Goal: Ask a question: Seek information or help from site administrators or community

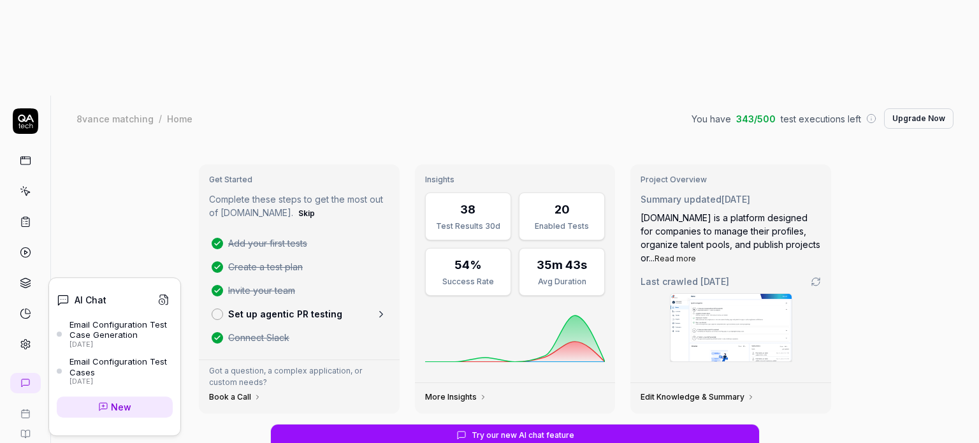
click at [124, 340] on div "[DATE]" at bounding box center [120, 344] width 103 height 9
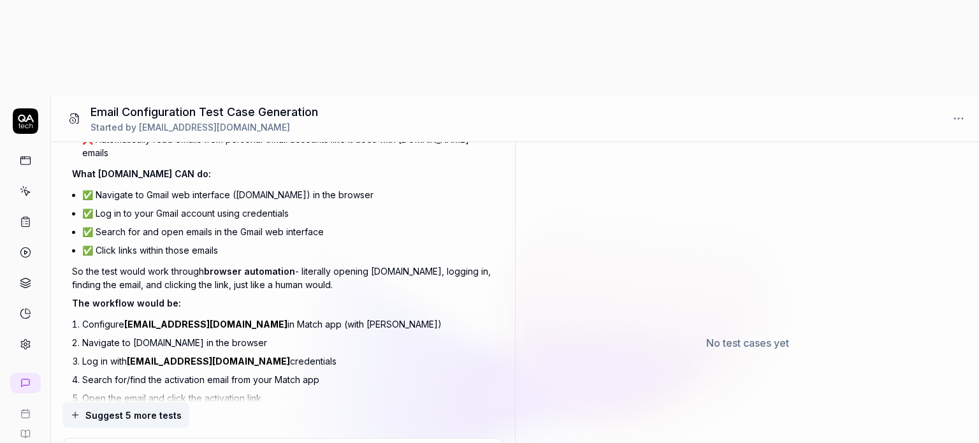
scroll to position [5025, 0]
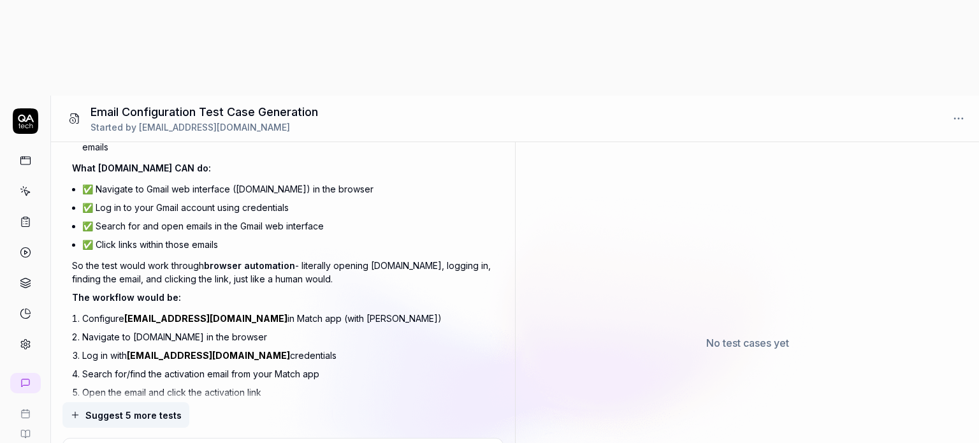
type textarea "*"
type textarea "c"
type textarea "*"
type textarea "ca"
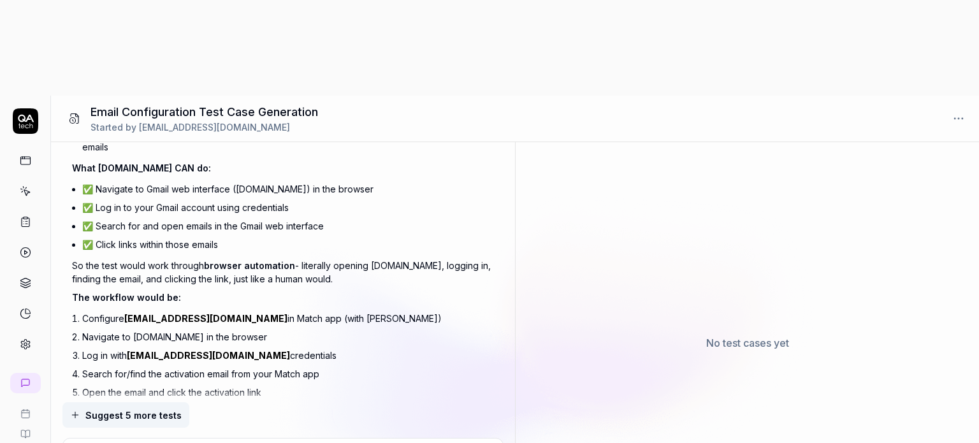
type textarea "*"
type textarea "can"
type textarea "*"
type textarea "can"
type textarea "*"
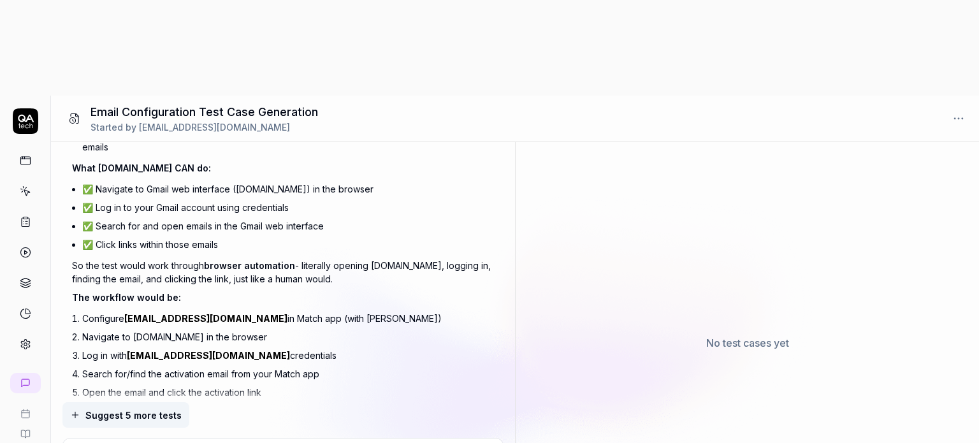
type textarea "can w"
type textarea "*"
type textarea "can we"
type textarea "*"
type textarea "can we"
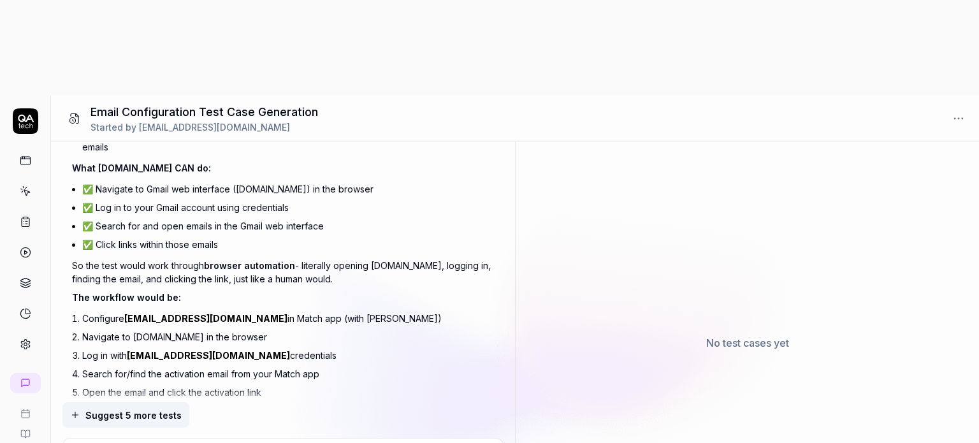
type textarea "*"
type textarea "can we u"
type textarea "*"
type textarea "can we us"
type textarea "*"
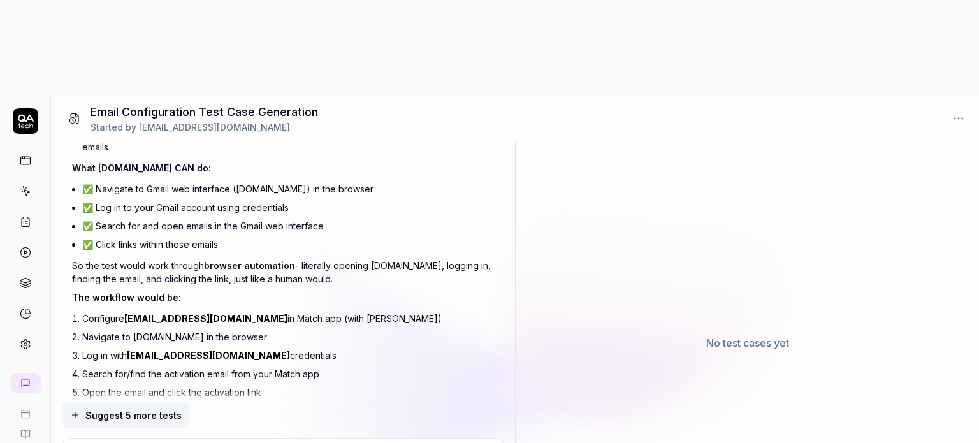
type textarea "can we user"
type textarea "*"
type textarea "can we user"
paste textarea "IMAP/SMTP"
type textarea "*"
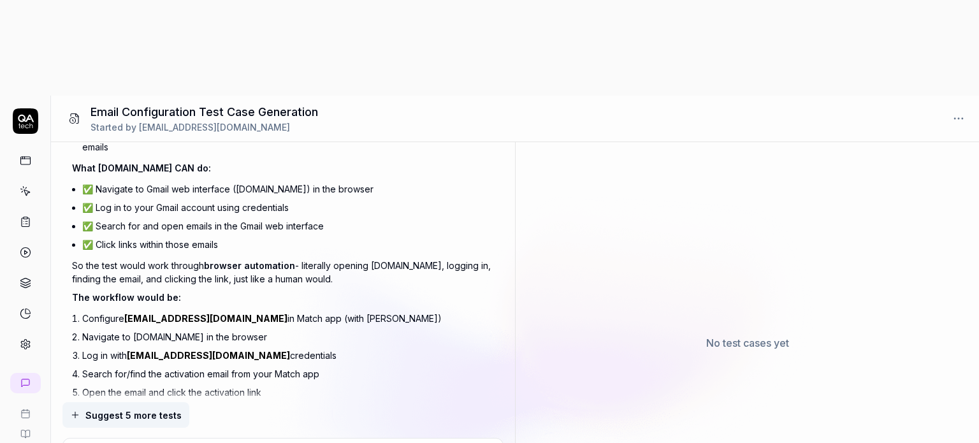
type textarea "can we user IMAP/SMTP"
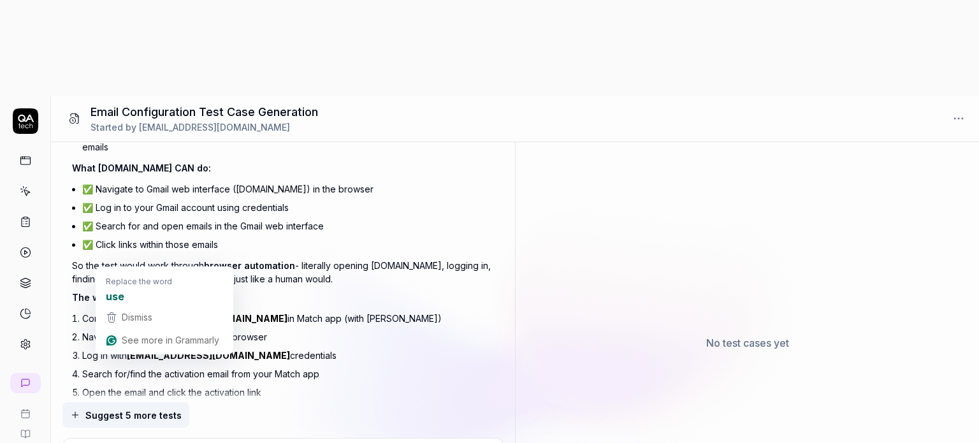
type textarea "*"
type textarea "can we use IMAP/SMTP"
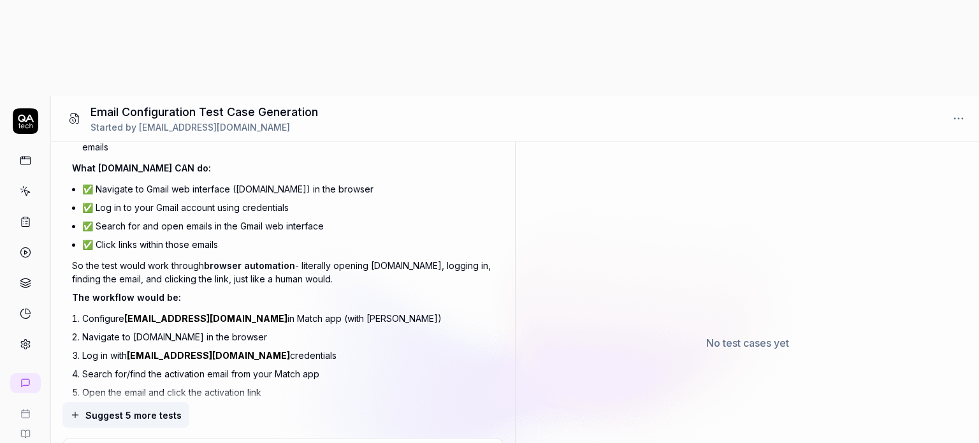
type textarea "*"
type textarea "can we use IMAP/SMTP"
type textarea "*"
type textarea "can we use IMAP/SMTP t"
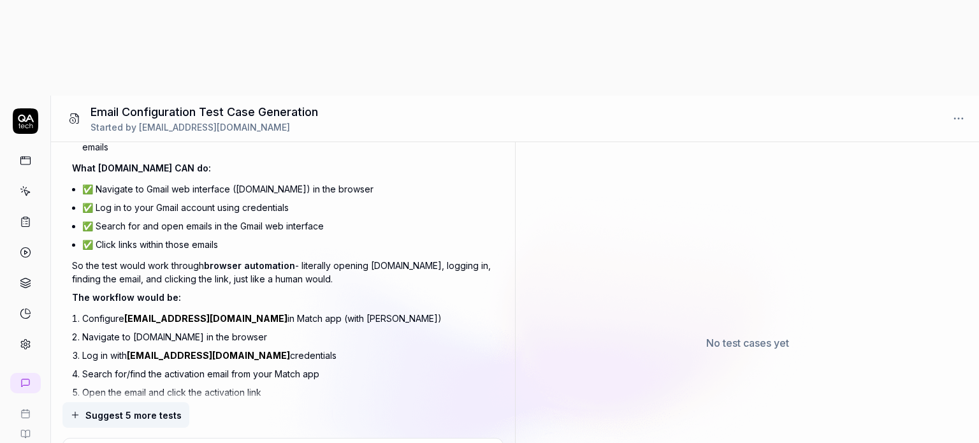
type textarea "*"
type textarea "can we use IMAP/SMTP to"
type textarea "*"
type textarea "can we use IMAP/SMTP to"
type textarea "*"
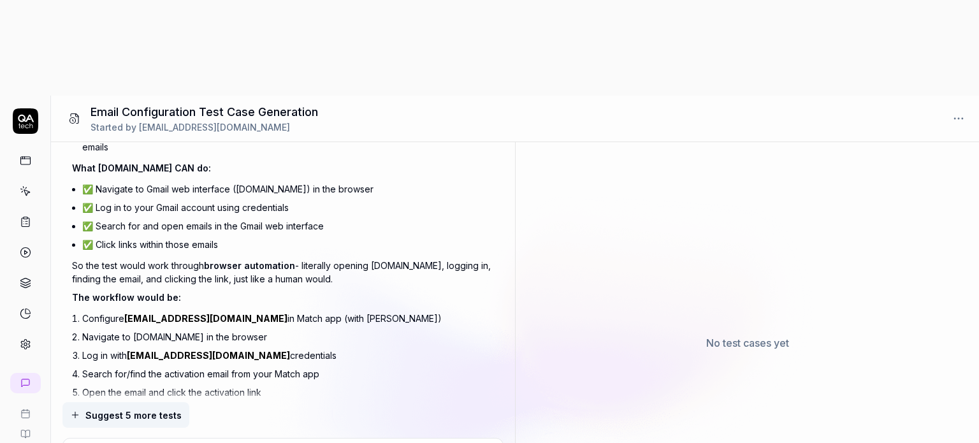
type textarea "can we use IMAP/SMTP to c"
type textarea "*"
type textarea "can we use IMAP/SMTP to co"
type textarea "*"
type textarea "can we use IMAP/SMTP to con"
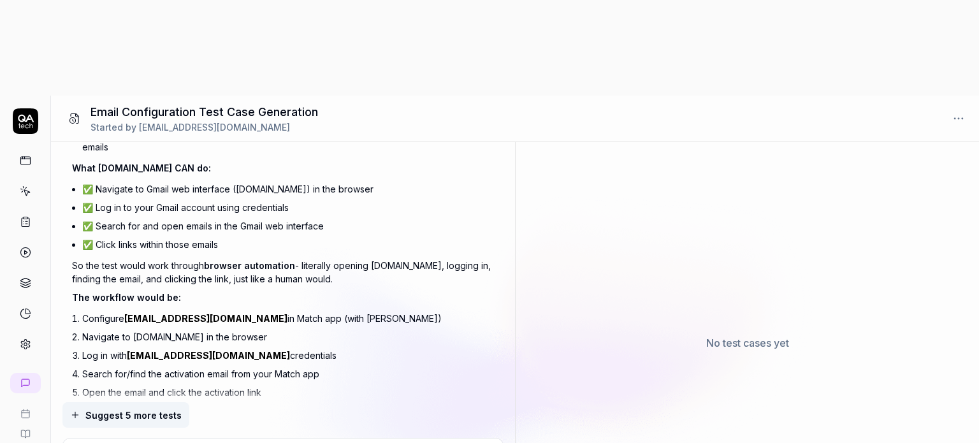
type textarea "*"
type textarea "can we use IMAP/SMTP to conne"
type textarea "*"
type textarea "can we use IMAP/SMTP to connec"
type textarea "*"
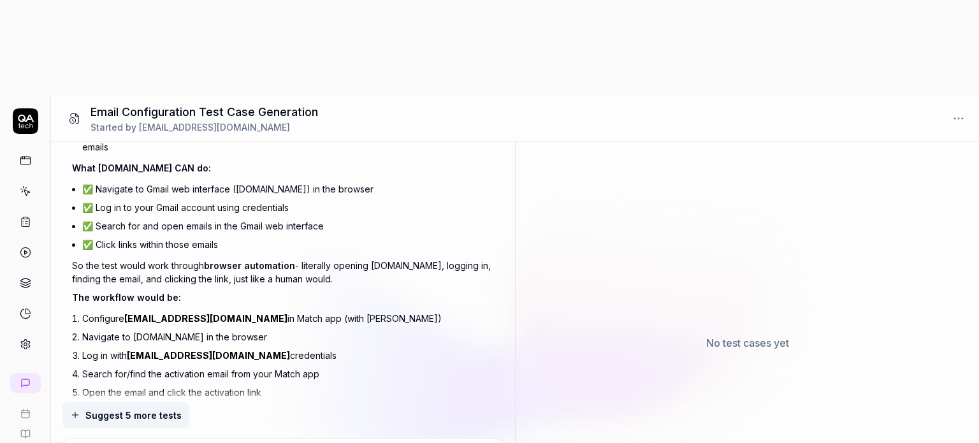
type textarea "can we use IMAP/SMTP to connect"
type textarea "*"
type textarea "can we use IMAP/SMTP to connect"
type textarea "*"
type textarea "can we use IMAP/SMTP to connect o"
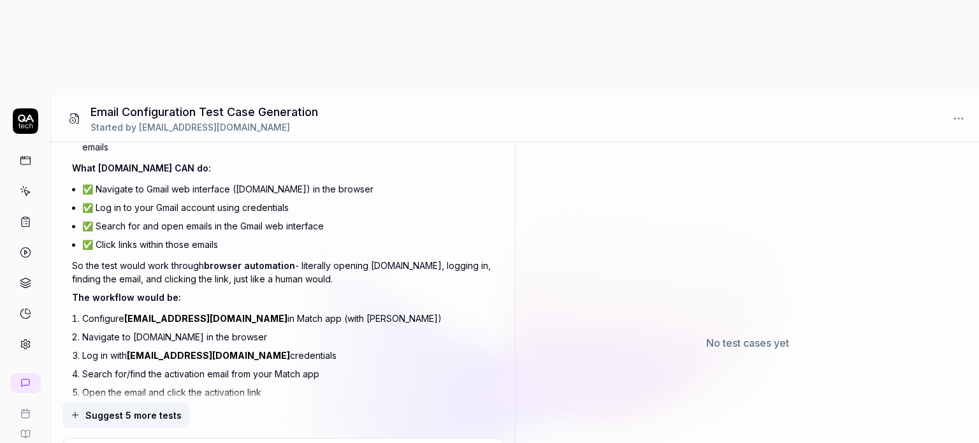
type textarea "*"
type textarea "can we use IMAP/SMTP to connect ot"
type textarea "*"
type textarea "can we use IMAP/SMTP to connect ot"
type textarea "*"
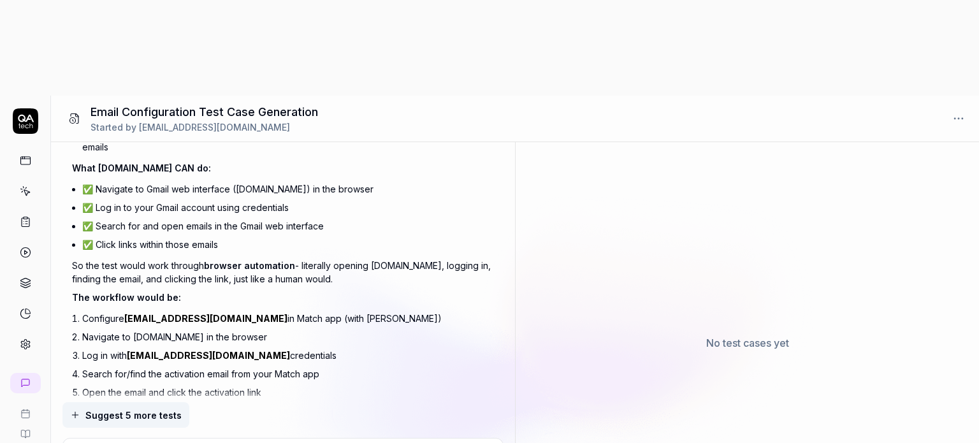
type textarea "can we use IMAP/SMTP to connect ot e"
type textarea "*"
type textarea "can we use IMAP/SMTP to connect ot ema"
type textarea "*"
type textarea "can we use IMAP/SMTP to connect ot emai"
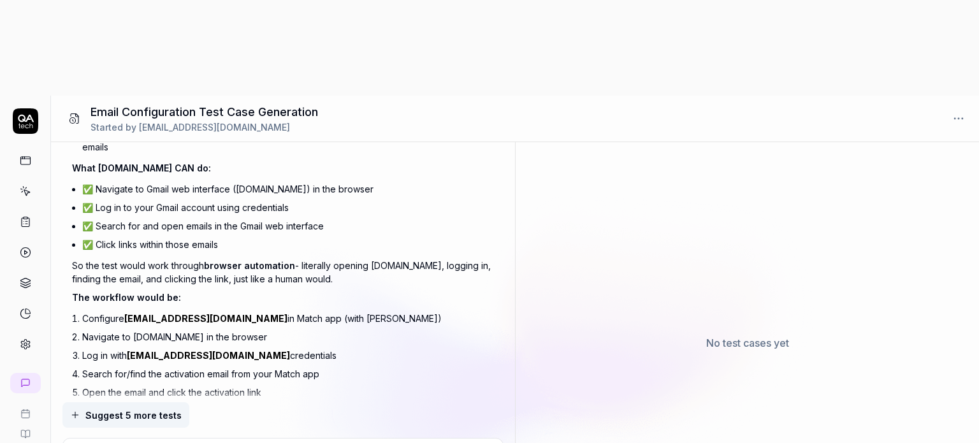
type textarea "*"
type textarea "can we use IMAP/SMTP to connect ot email"
type textarea "*"
type textarea "can we use IMAP/SMTP to connect ot email?"
type textarea "*"
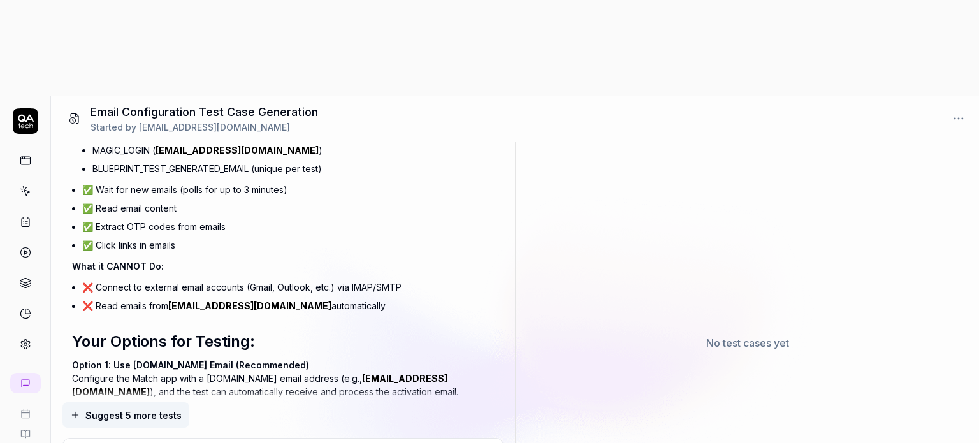
scroll to position [5639, 0]
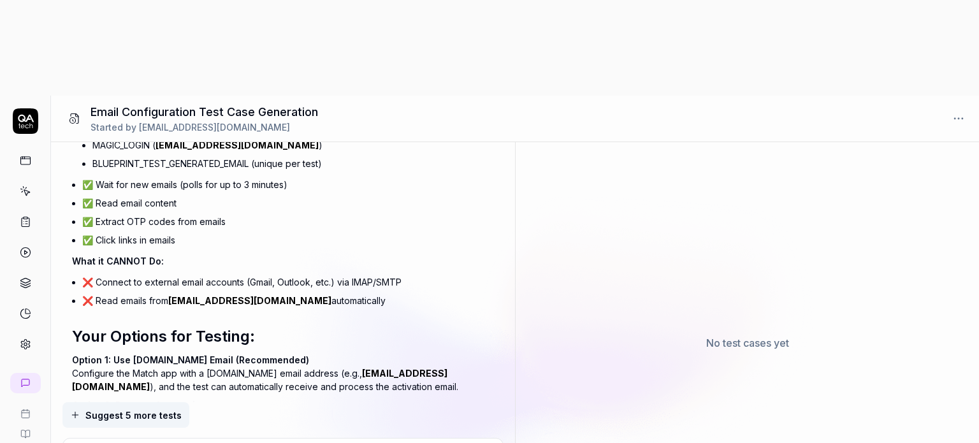
drag, startPoint x: 212, startPoint y: 198, endPoint x: 316, endPoint y: 202, distance: 104.0
click at [316, 398] on p "Option 2: Browser Automation The test navigates to [DOMAIN_NAME], logs in throu…" at bounding box center [282, 418] width 421 height 40
click at [319, 398] on p "Option 2: Browser Automation The test navigates to [DOMAIN_NAME], logs in throu…" at bounding box center [282, 418] width 421 height 40
drag, startPoint x: 168, startPoint y: 184, endPoint x: 300, endPoint y: 201, distance: 133.1
click at [300, 398] on p "Option 2: Browser Automation The test navigates to [DOMAIN_NAME], logs in throu…" at bounding box center [282, 418] width 421 height 40
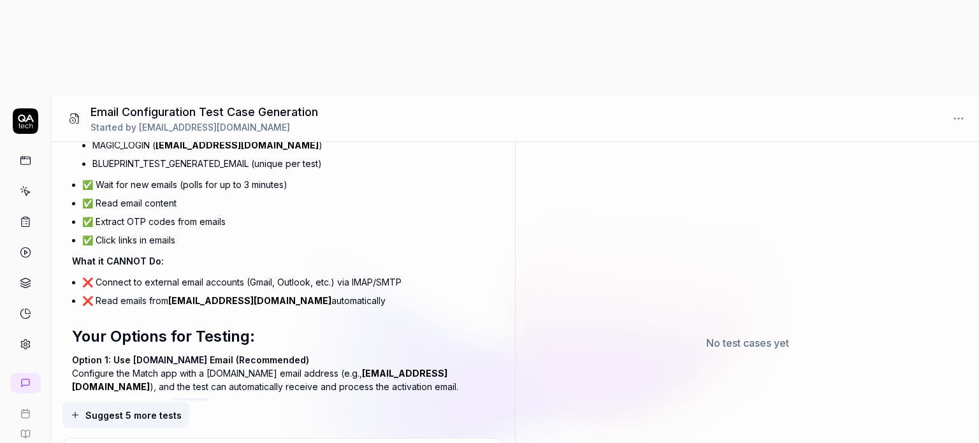
click at [218, 398] on p "Option 2: Browser Automation The test navigates to [DOMAIN_NAME], logs in throu…" at bounding box center [282, 418] width 421 height 40
drag, startPoint x: 71, startPoint y: 191, endPoint x: 416, endPoint y: 201, distance: 345.0
click at [416, 398] on p "Option 2: Browser Automation The test navigates to [DOMAIN_NAME], logs in throu…" at bounding box center [282, 418] width 421 height 40
click at [284, 398] on p "Option 2: Browser Automation The test navigates to [DOMAIN_NAME], logs in throu…" at bounding box center [282, 418] width 421 height 40
drag, startPoint x: 71, startPoint y: 191, endPoint x: 288, endPoint y: 201, distance: 216.9
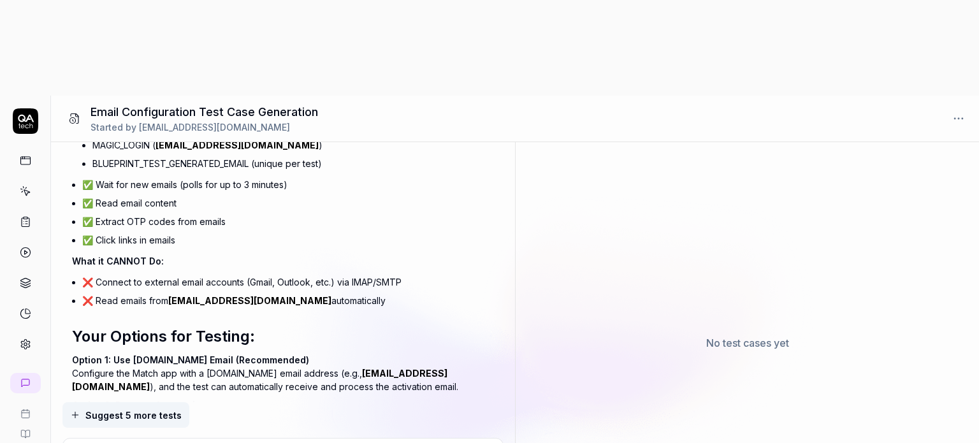
click at [288, 201] on div "Generate test cases for email configuration for the company To configure a new …" at bounding box center [283, 272] width 464 height 260
click at [266, 398] on p "Option 2: Browser Automation The test navigates to [DOMAIN_NAME], logs in throu…" at bounding box center [282, 418] width 421 height 40
drag, startPoint x: 73, startPoint y: 193, endPoint x: 330, endPoint y: 204, distance: 257.1
click at [330, 398] on p "Option 2: Browser Automation The test navigates to [DOMAIN_NAME], logs in throu…" at bounding box center [282, 418] width 421 height 40
click at [262, 398] on p "Option 2: Browser Automation The test navigates to [DOMAIN_NAME], logs in throu…" at bounding box center [282, 418] width 421 height 40
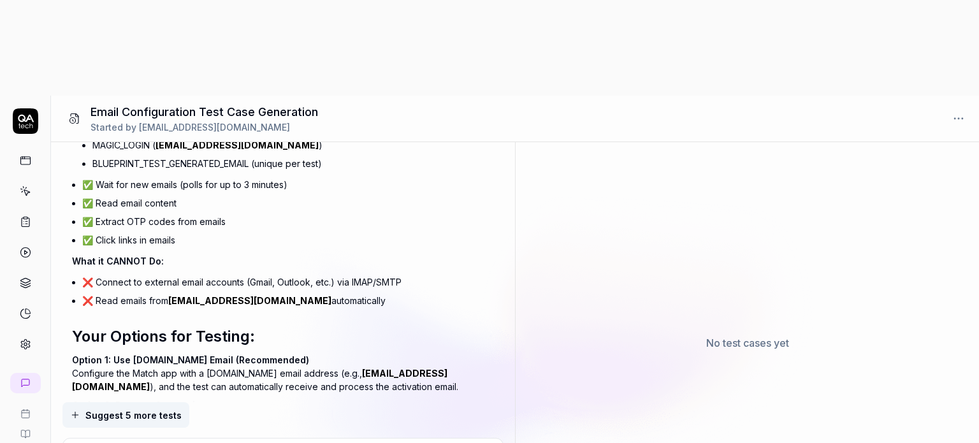
drag, startPoint x: 81, startPoint y: 193, endPoint x: 294, endPoint y: 203, distance: 213.1
click at [294, 398] on p "Option 2: Browser Automation The test navigates to [DOMAIN_NAME], logs in throu…" at bounding box center [282, 418] width 421 height 40
click at [249, 398] on p "Option 2: Browser Automation The test navigates to [DOMAIN_NAME], logs in throu…" at bounding box center [282, 418] width 421 height 40
drag, startPoint x: 71, startPoint y: 192, endPoint x: 316, endPoint y: 210, distance: 245.4
click at [316, 210] on div "Generate test cases for email configuration for the company To configure a new …" at bounding box center [283, 272] width 464 height 260
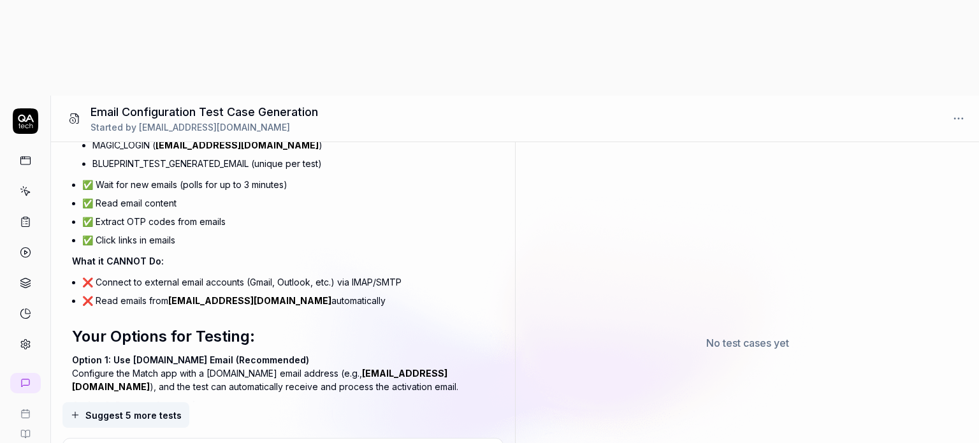
click at [227, 398] on p "Option 2: Browser Automation The test navigates to [DOMAIN_NAME], logs in throu…" at bounding box center [282, 418] width 421 height 40
type textarea "*"
